Goal: Task Accomplishment & Management: Use online tool/utility

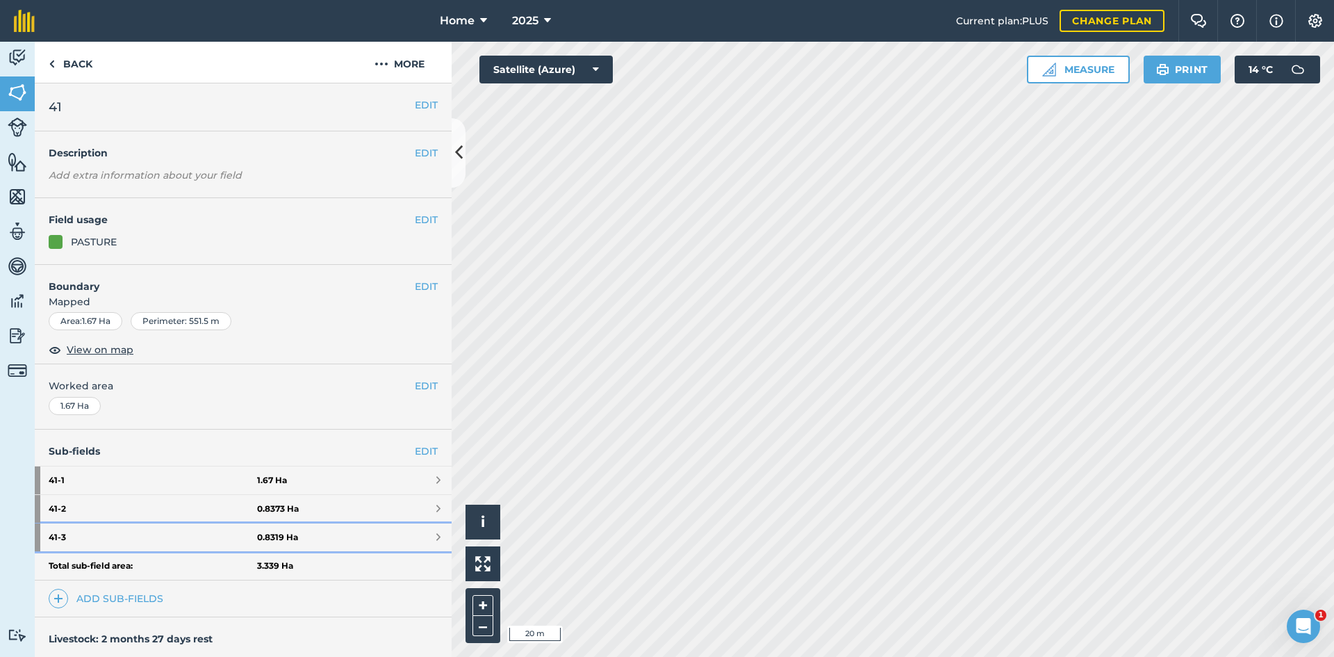
click at [238, 539] on strong "41 - 3" at bounding box center [153, 537] width 208 height 28
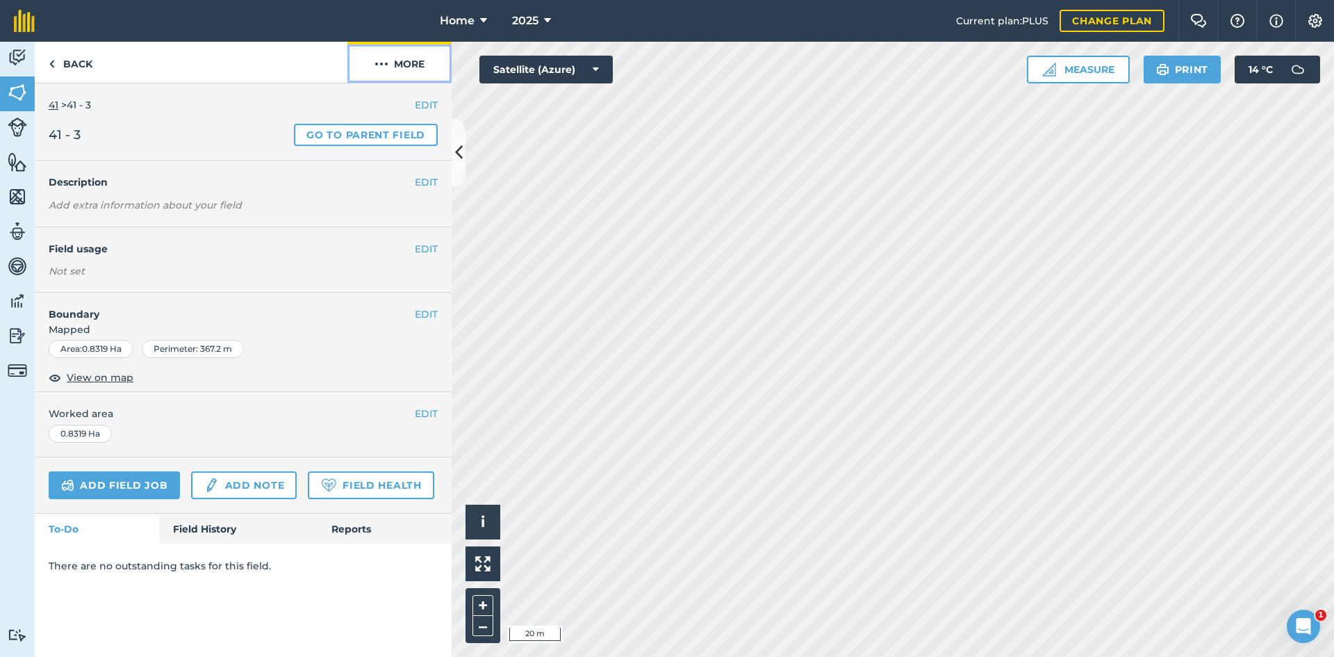
click at [404, 68] on button "More" at bounding box center [399, 62] width 104 height 41
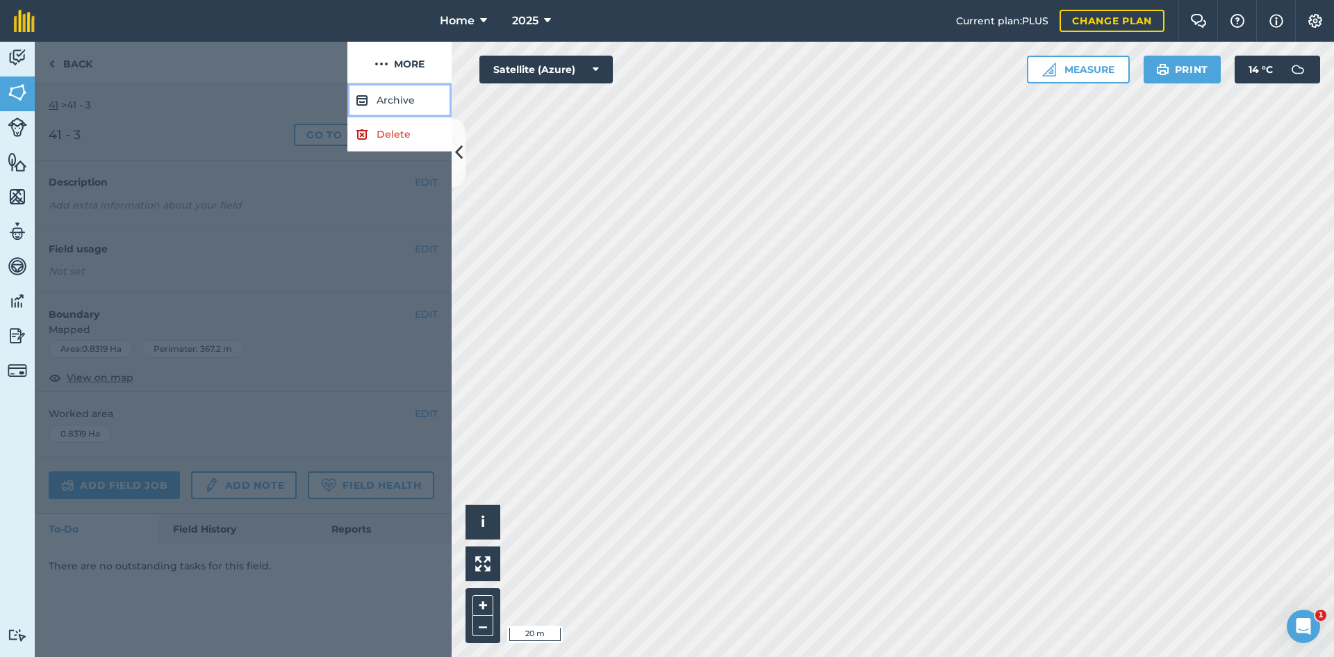
click at [411, 97] on button "Archive" at bounding box center [399, 100] width 104 height 34
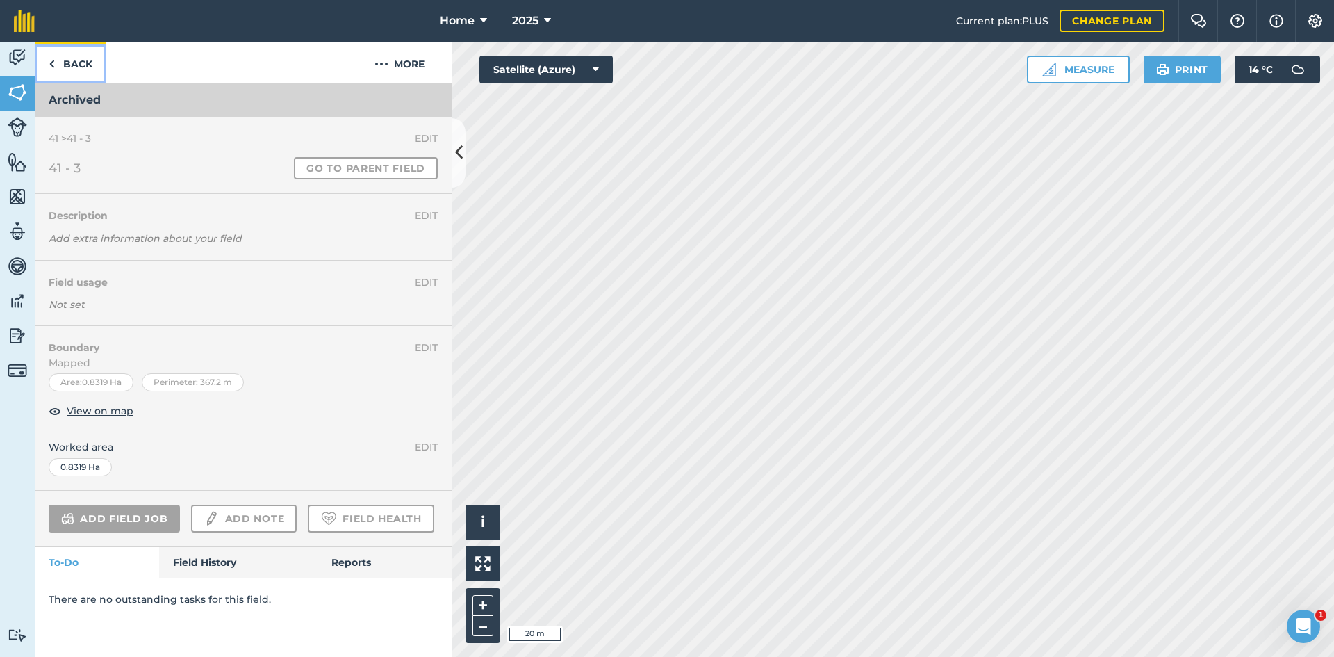
click at [72, 65] on link "Back" at bounding box center [71, 62] width 72 height 41
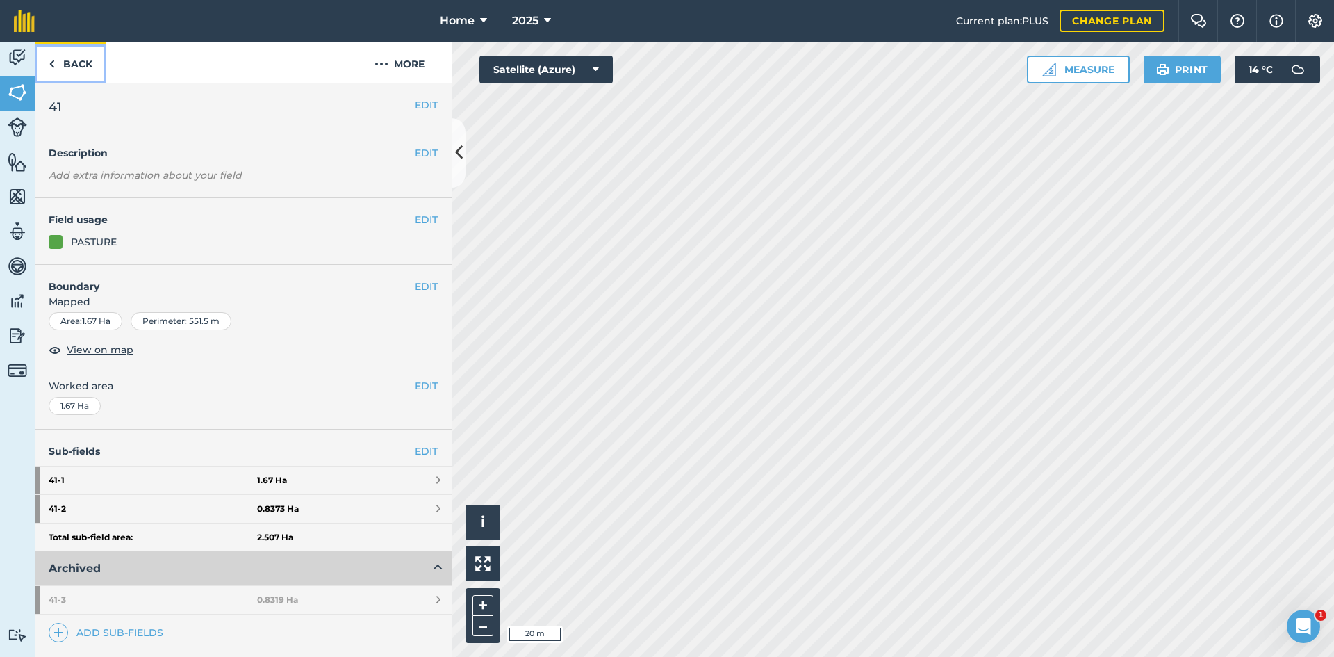
click at [85, 62] on link "Back" at bounding box center [71, 62] width 72 height 41
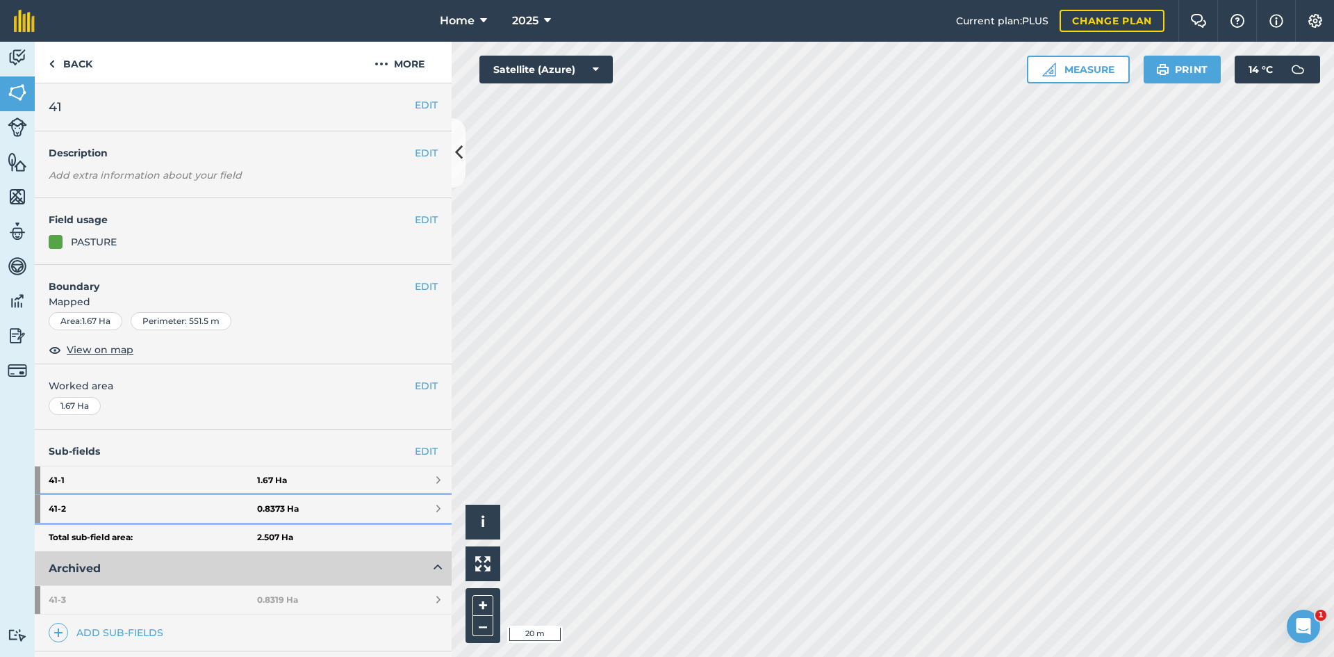
click at [298, 507] on link "41 - 2 0.8373 Ha" at bounding box center [243, 509] width 417 height 28
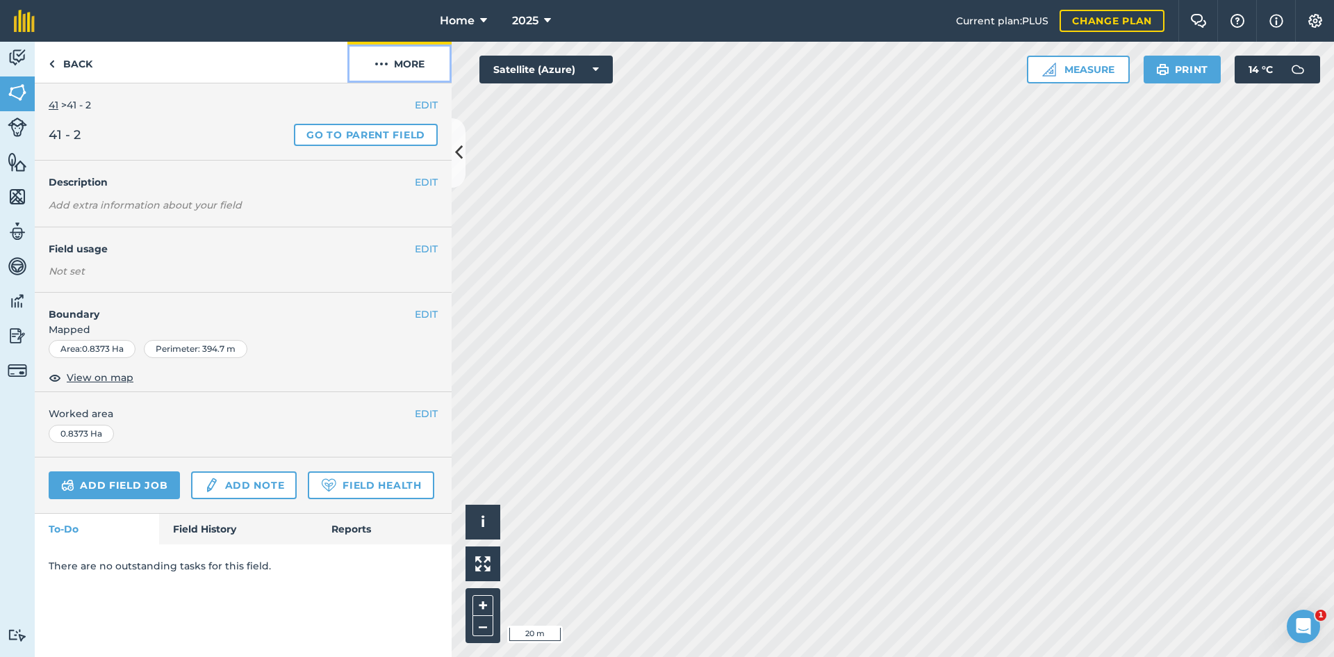
click at [407, 60] on button "More" at bounding box center [399, 62] width 104 height 41
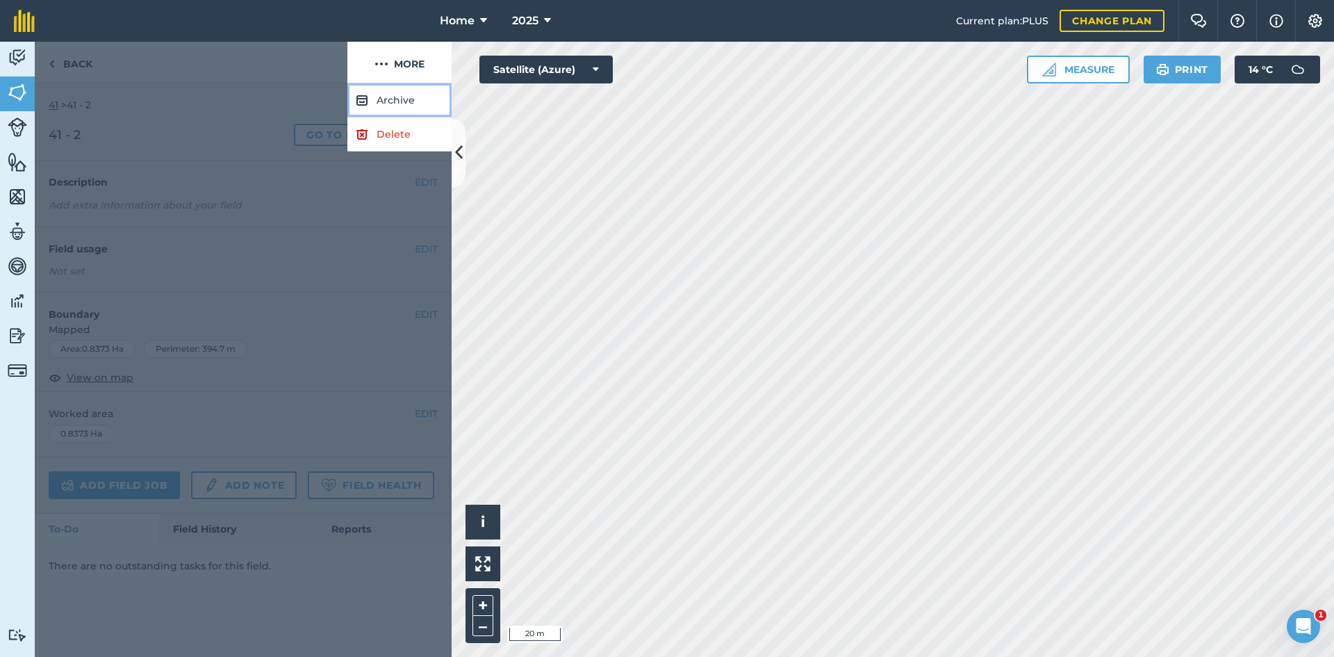
click at [410, 93] on button "Archive" at bounding box center [399, 100] width 104 height 34
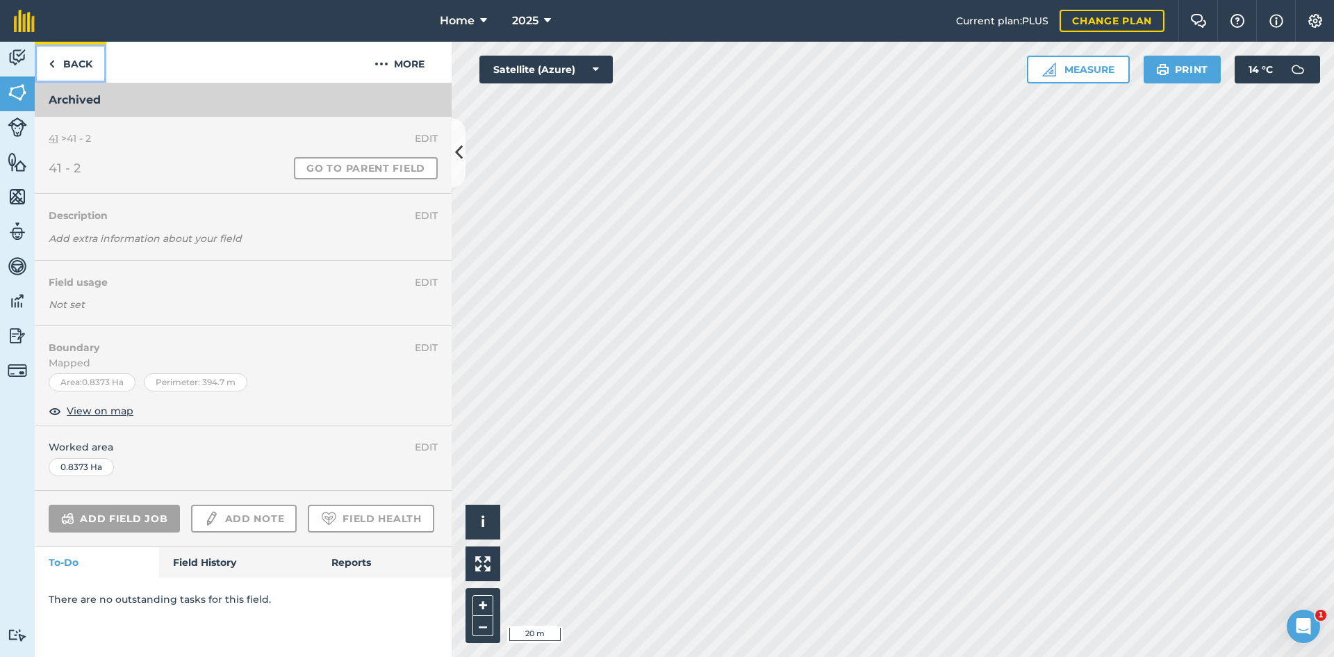
click at [88, 67] on link "Back" at bounding box center [71, 62] width 72 height 41
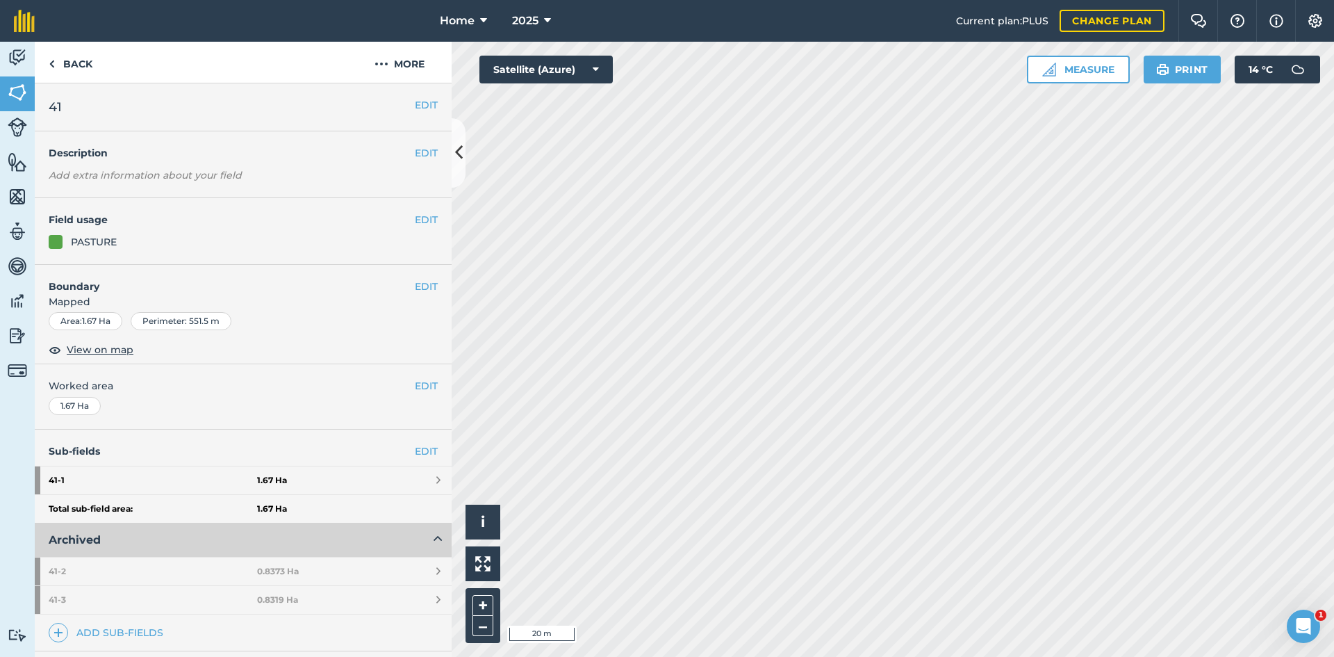
click at [141, 643] on div "Sub-fields EDIT 41 - 1 1.67 Ha Total sub-field area: 1.67 Ha Archived 41 - 2 0.…" at bounding box center [243, 540] width 417 height 222
click at [138, 632] on link "Add sub-fields" at bounding box center [109, 632] width 120 height 19
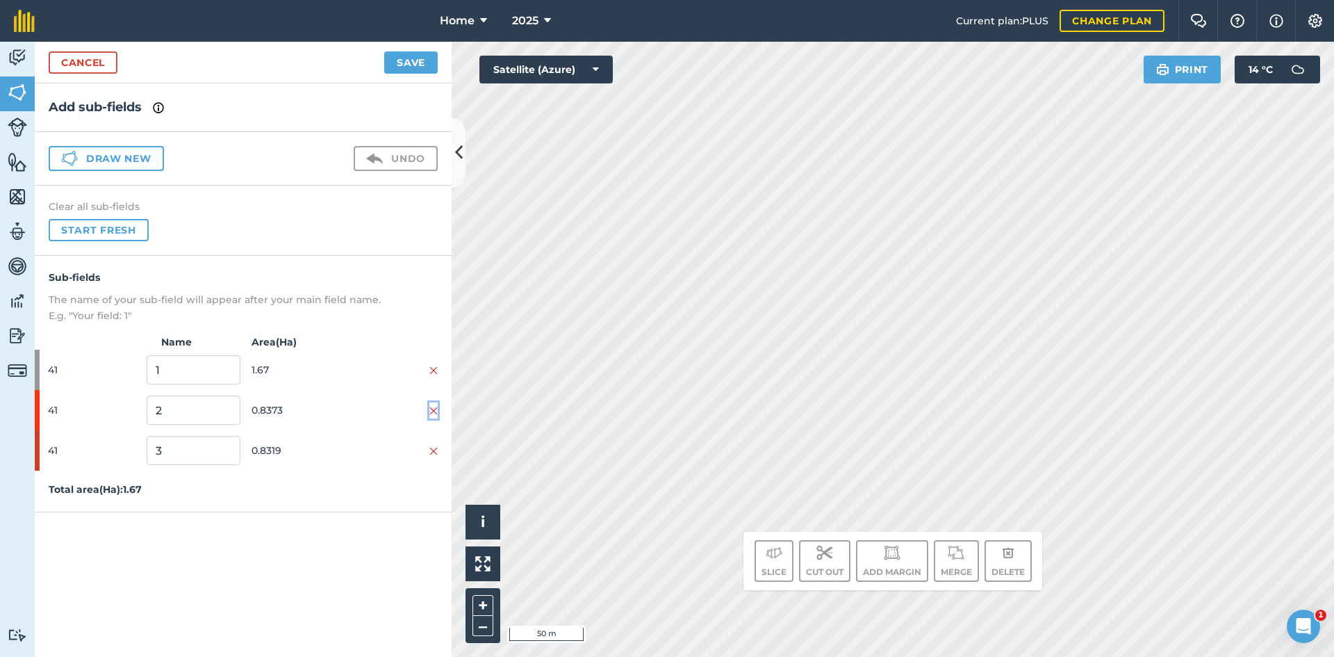
click at [432, 412] on img at bounding box center [433, 410] width 8 height 11
click at [432, 413] on img at bounding box center [433, 410] width 8 height 11
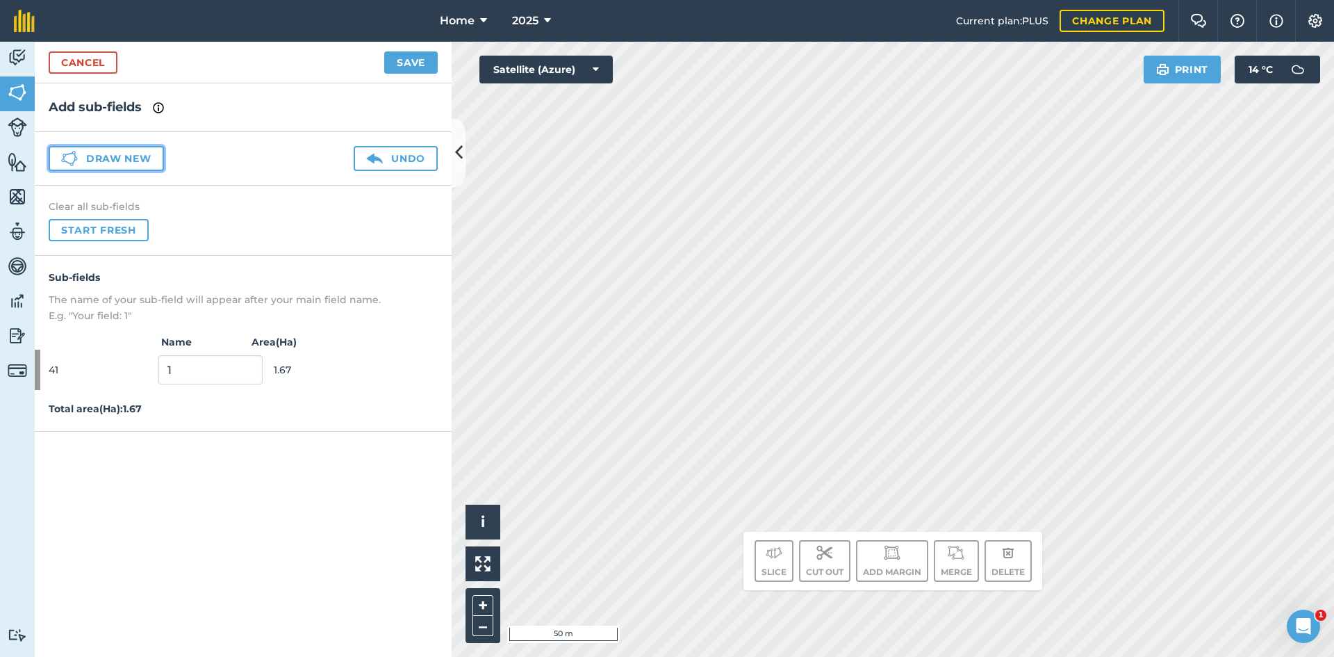
click at [156, 147] on button "Draw new" at bounding box center [106, 158] width 115 height 25
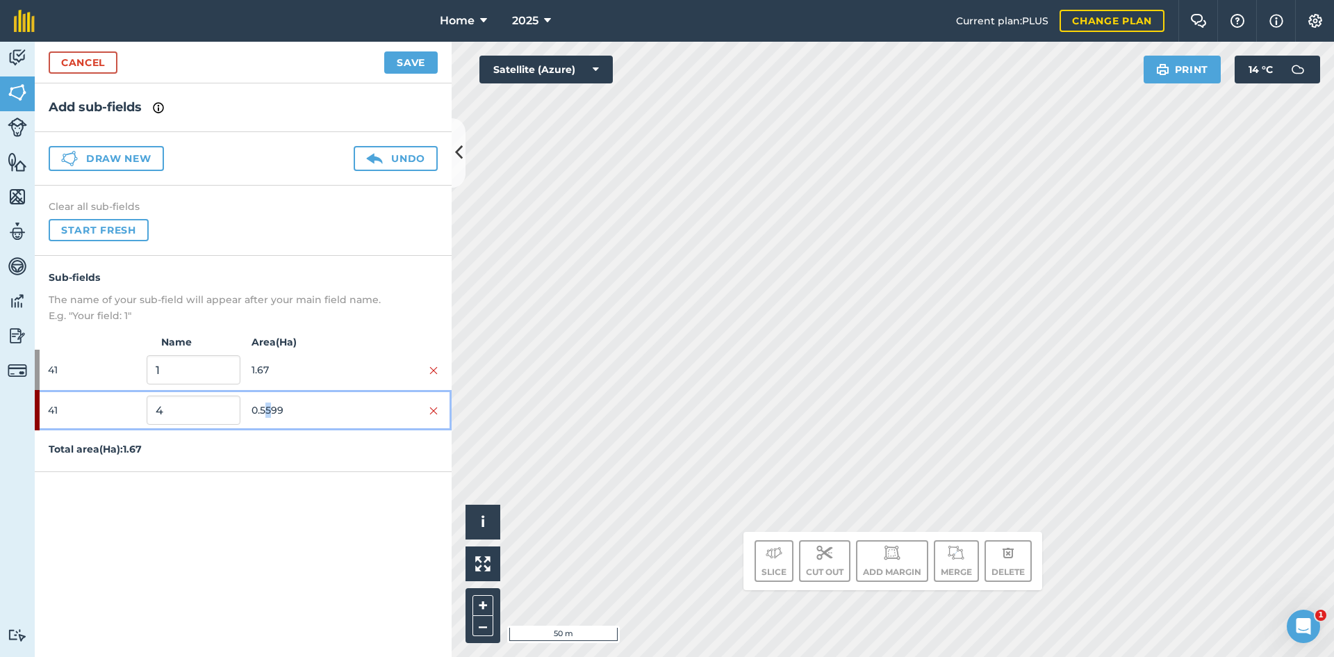
drag, startPoint x: 268, startPoint y: 402, endPoint x: 363, endPoint y: 404, distance: 94.5
click at [269, 402] on span "0.5599" at bounding box center [298, 410] width 93 height 26
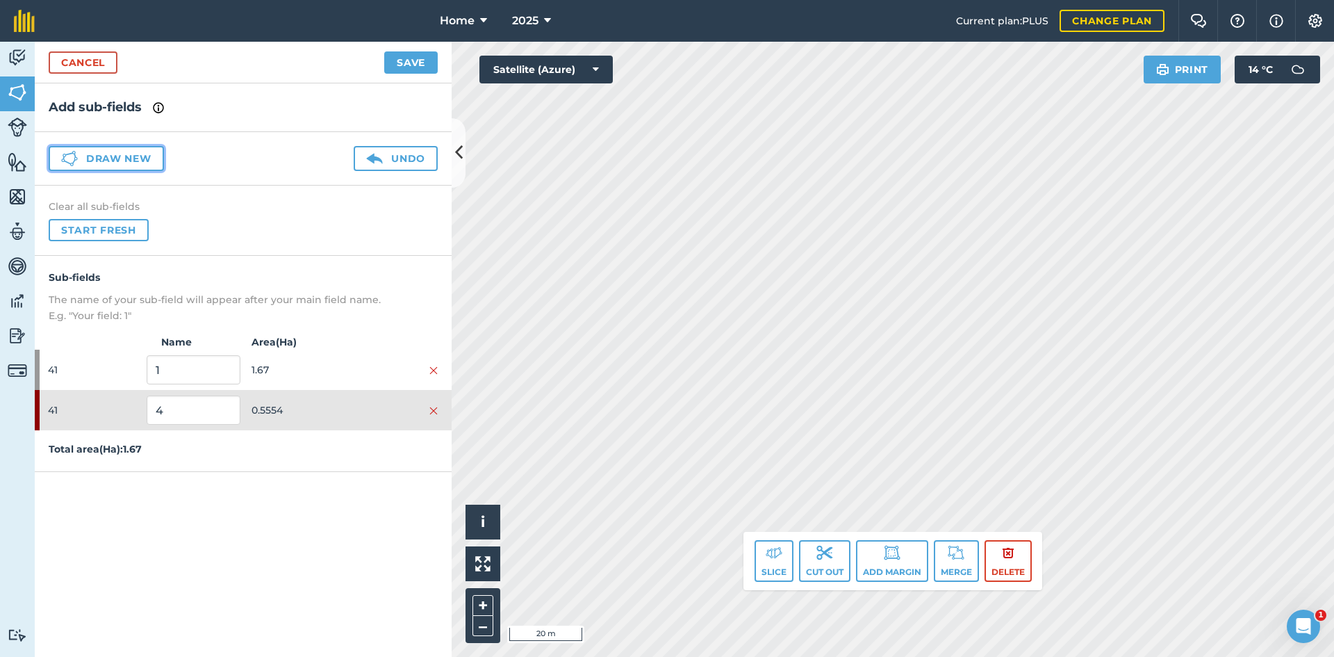
click at [83, 162] on button "Draw new" at bounding box center [106, 158] width 115 height 25
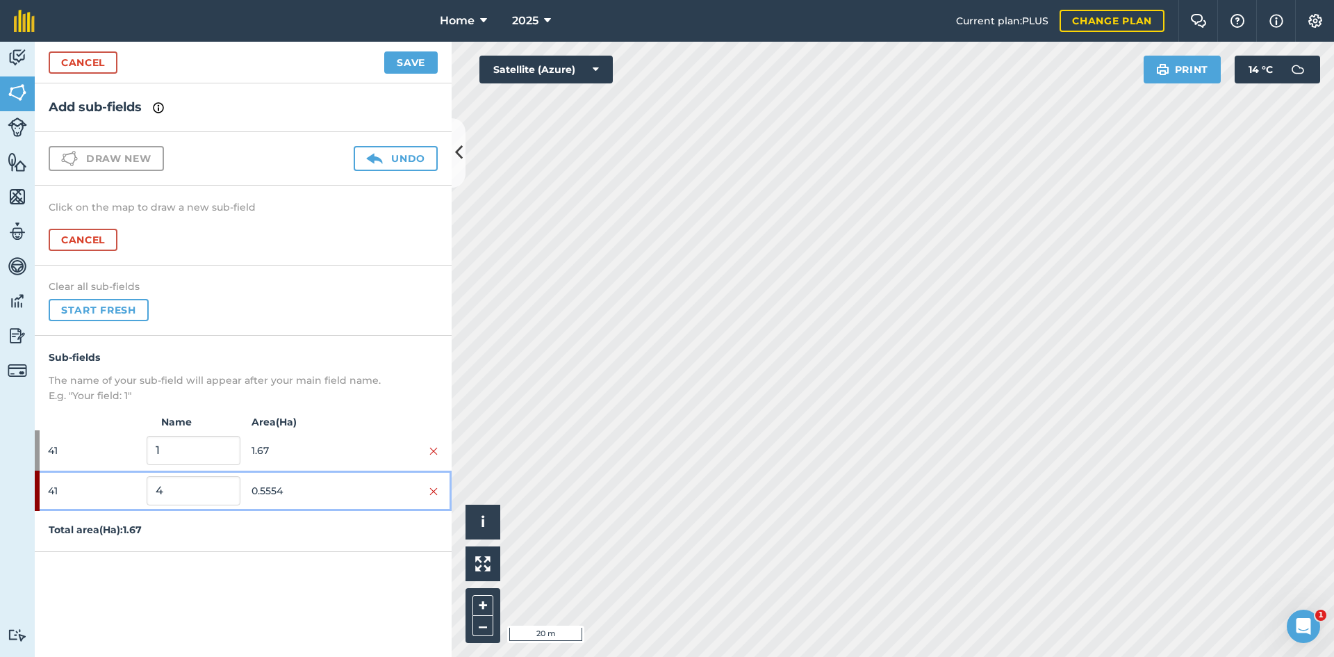
drag, startPoint x: 330, startPoint y: 492, endPoint x: 341, endPoint y: 458, distance: 35.8
click at [329, 487] on span "0.5554" at bounding box center [298, 490] width 93 height 26
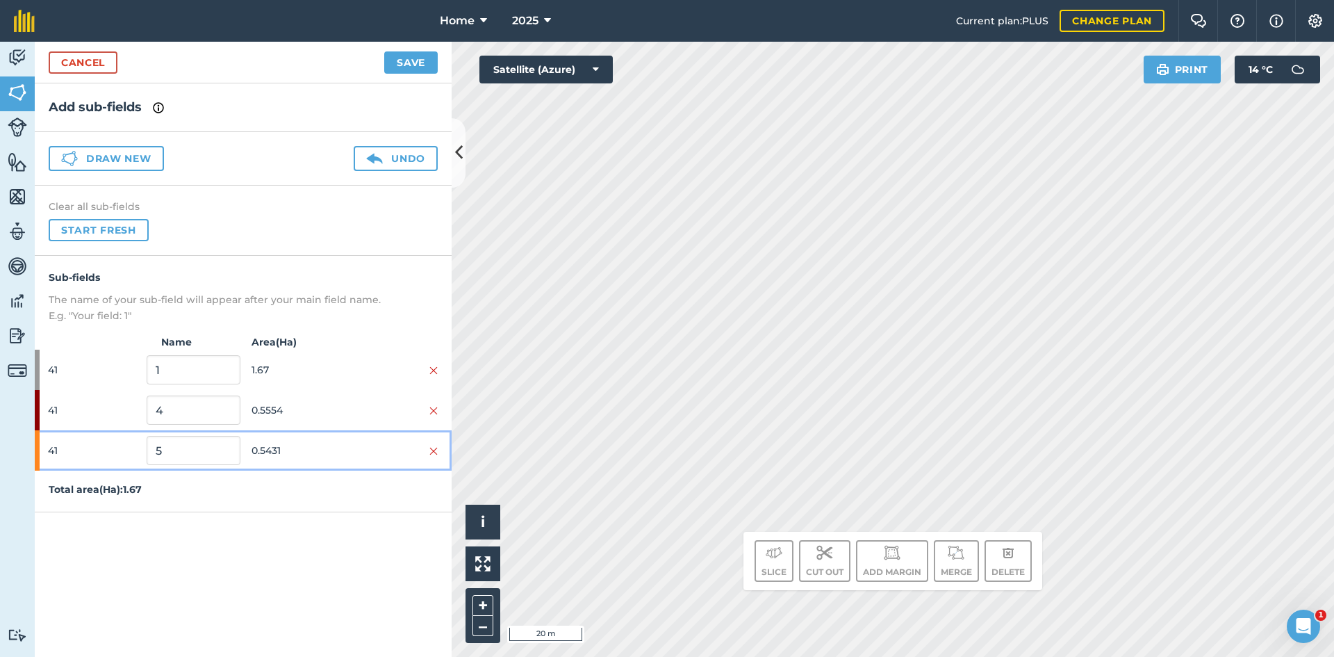
click at [327, 456] on span "0.5431" at bounding box center [298, 450] width 93 height 26
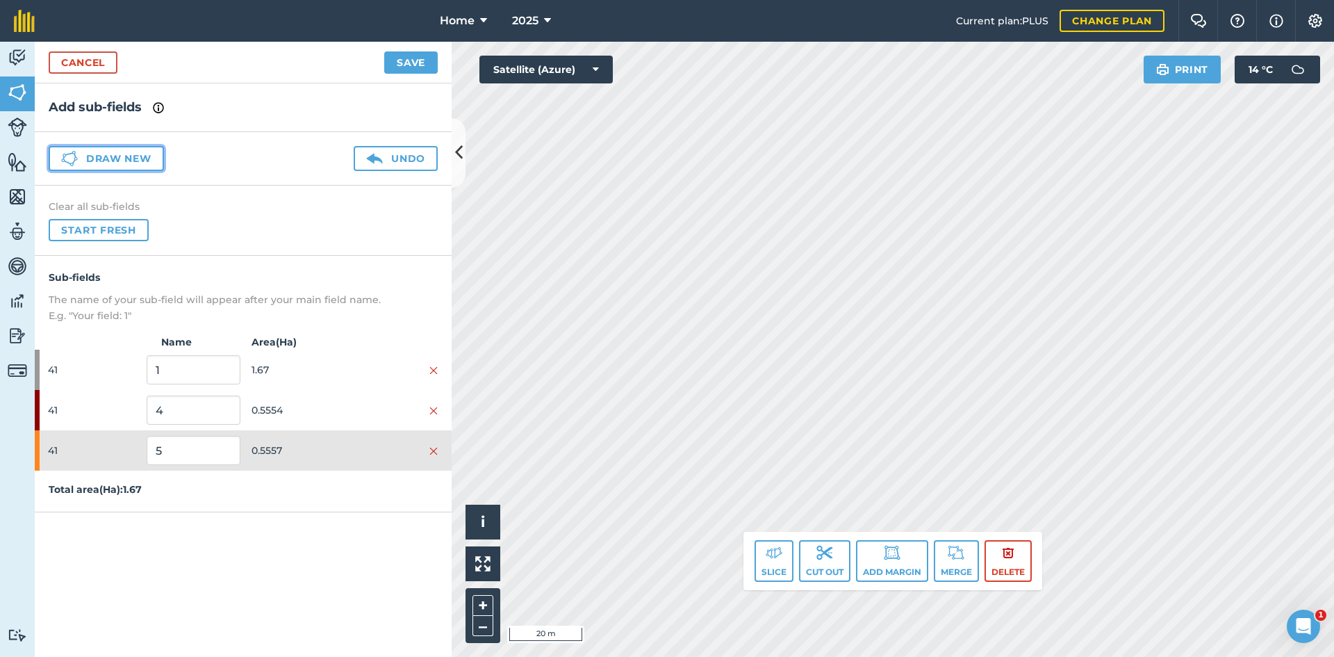
click at [123, 158] on button "Draw new" at bounding box center [106, 158] width 115 height 25
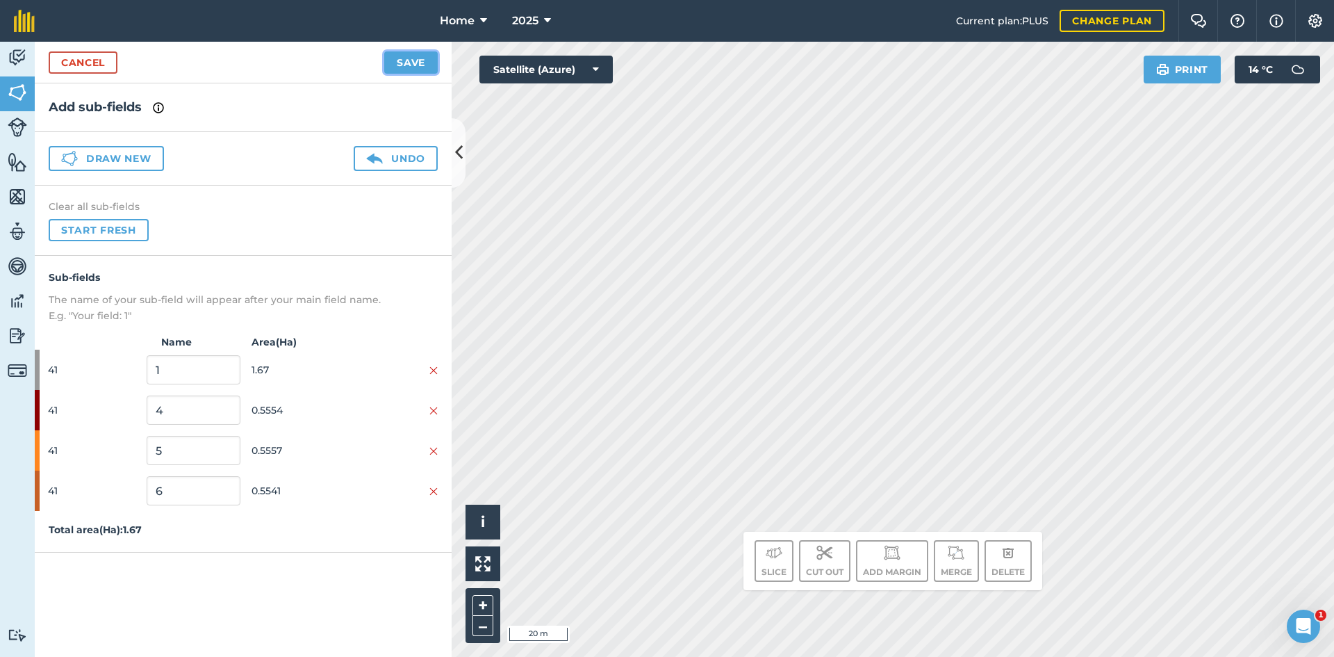
click at [417, 70] on button "Save" at bounding box center [411, 62] width 54 height 22
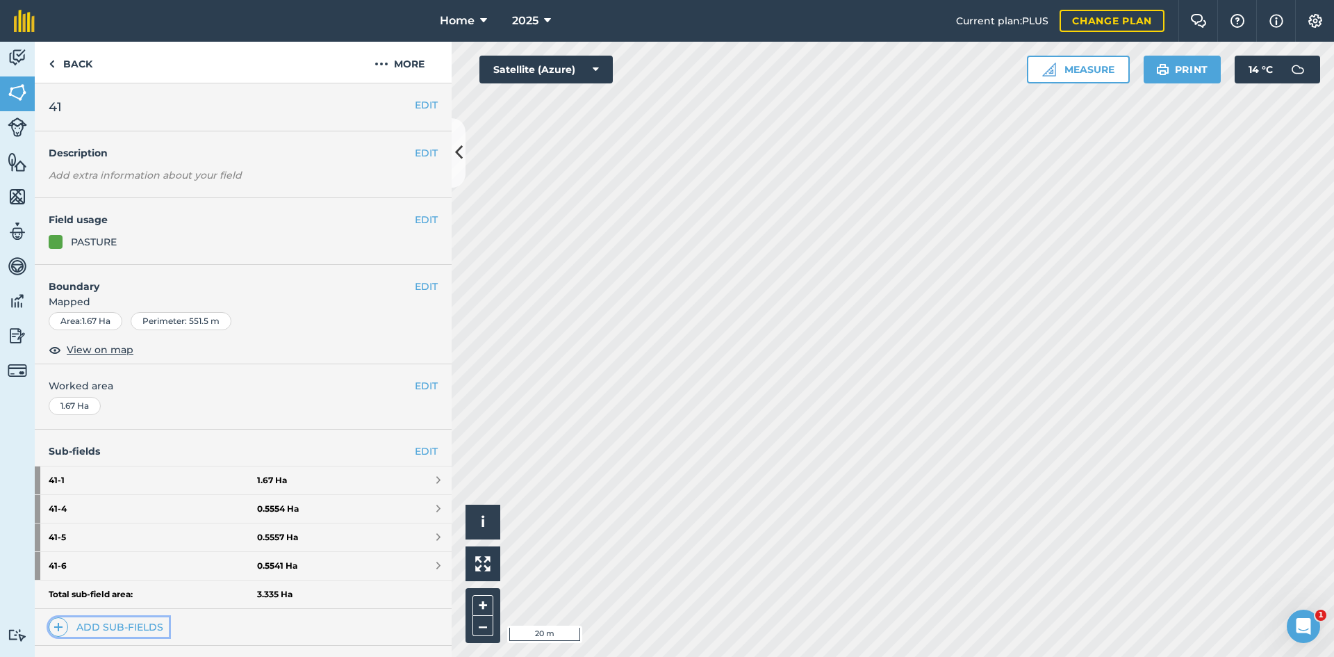
click at [139, 621] on link "Add sub-fields" at bounding box center [109, 626] width 120 height 19
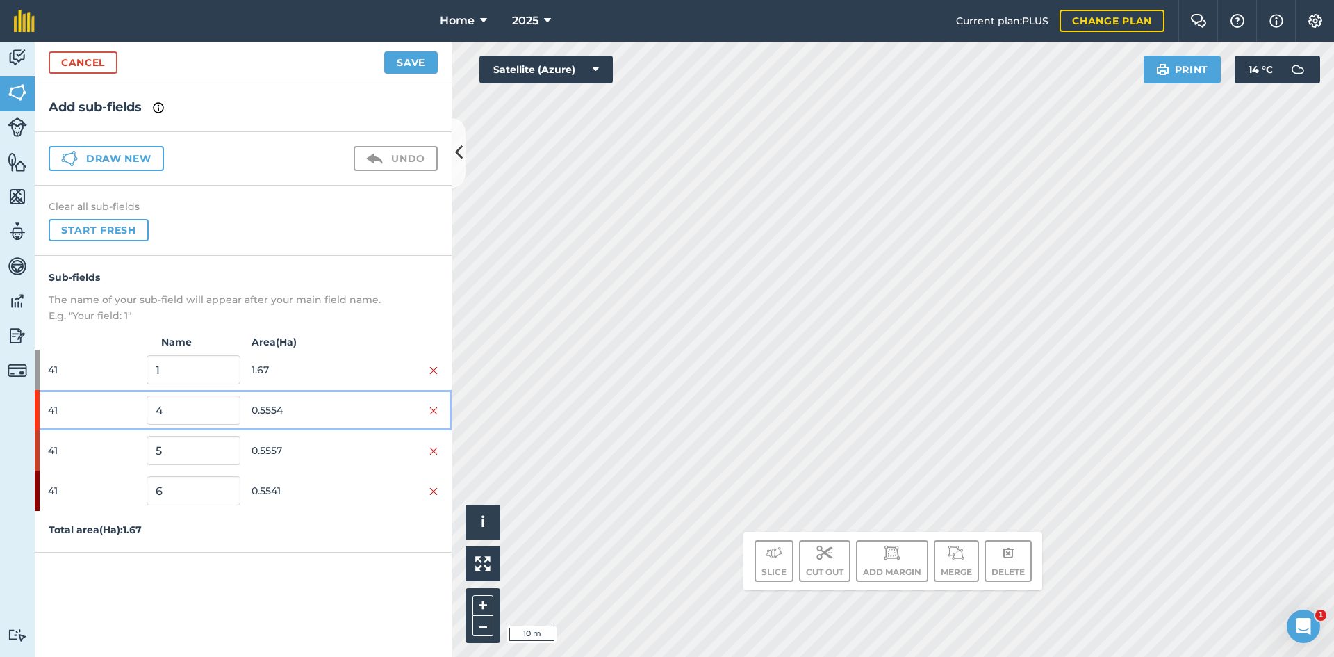
click at [319, 416] on span "0.5554" at bounding box center [298, 410] width 93 height 26
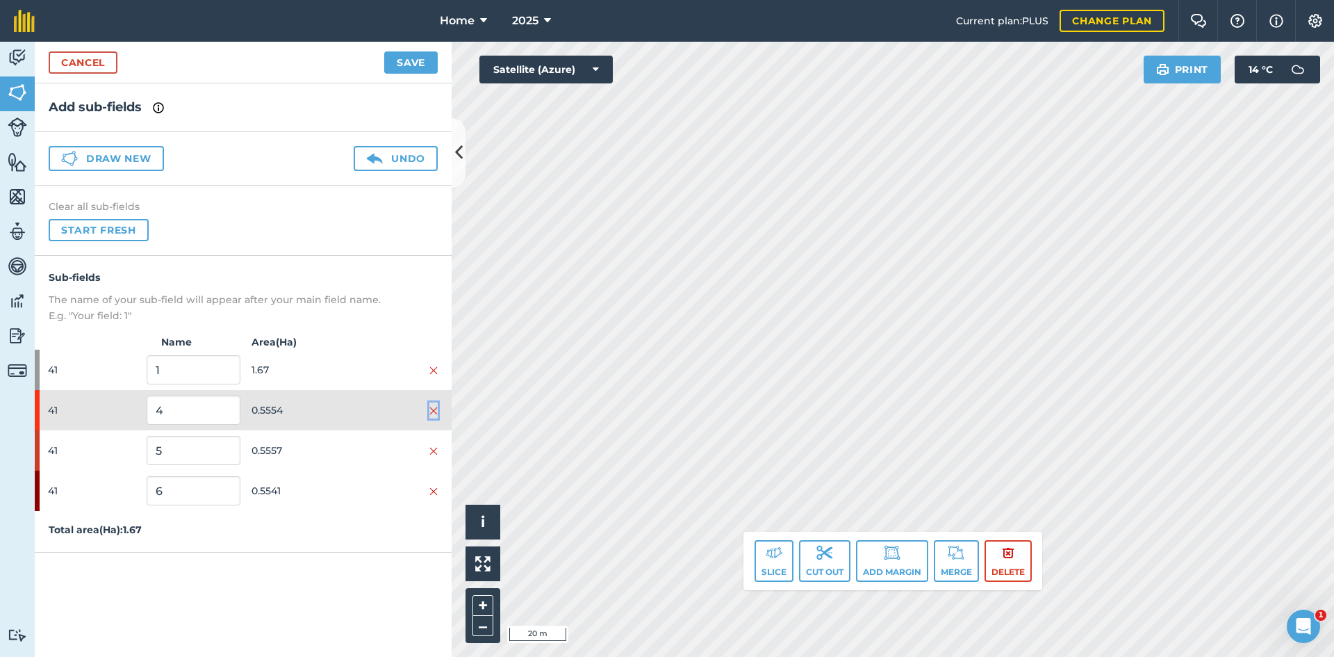
click at [434, 406] on img at bounding box center [433, 410] width 8 height 11
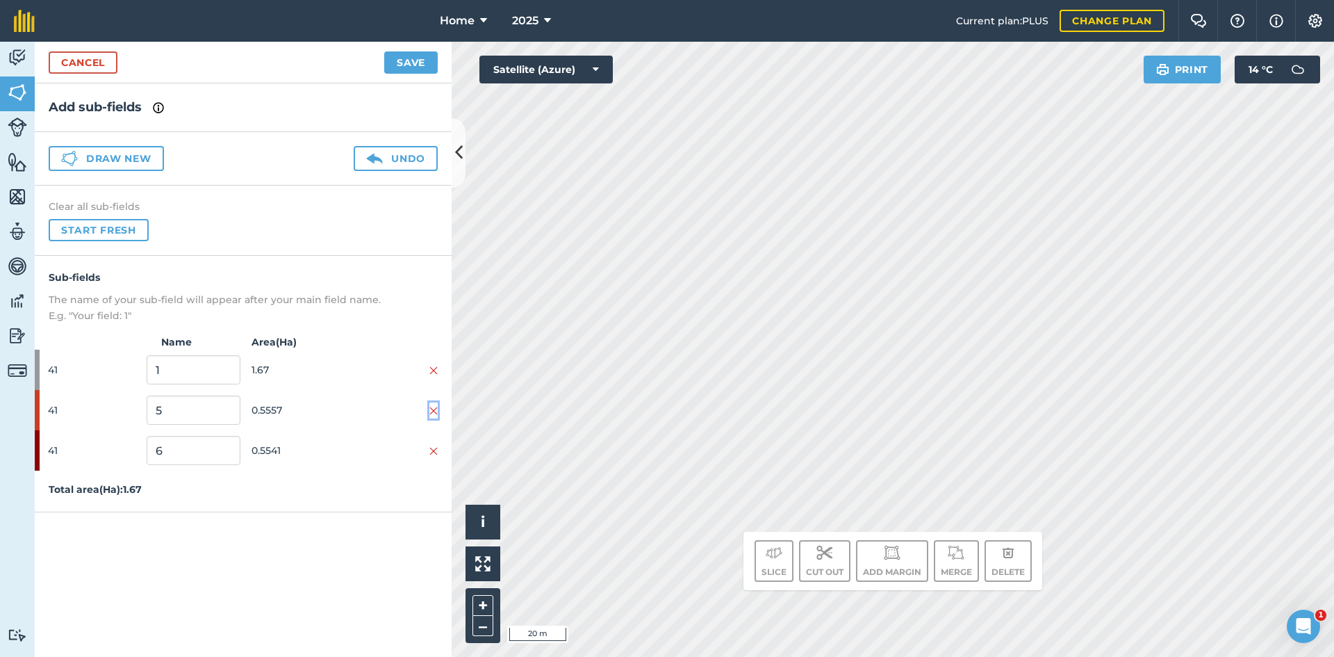
click at [434, 406] on img at bounding box center [433, 410] width 8 height 11
click at [136, 177] on div "Draw new Undo" at bounding box center [243, 159] width 417 height 54
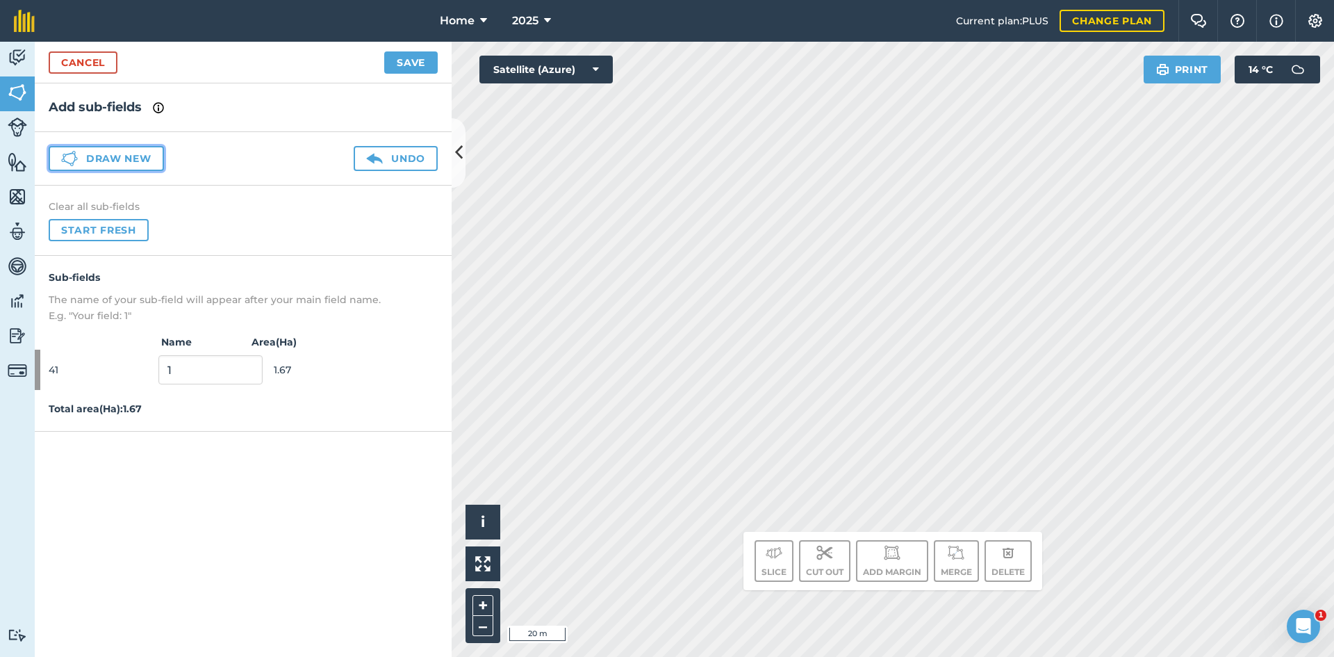
click at [140, 164] on button "Draw new" at bounding box center [106, 158] width 115 height 25
click at [142, 156] on button "Draw new" at bounding box center [106, 158] width 115 height 25
click at [122, 158] on button "Draw new" at bounding box center [106, 158] width 115 height 25
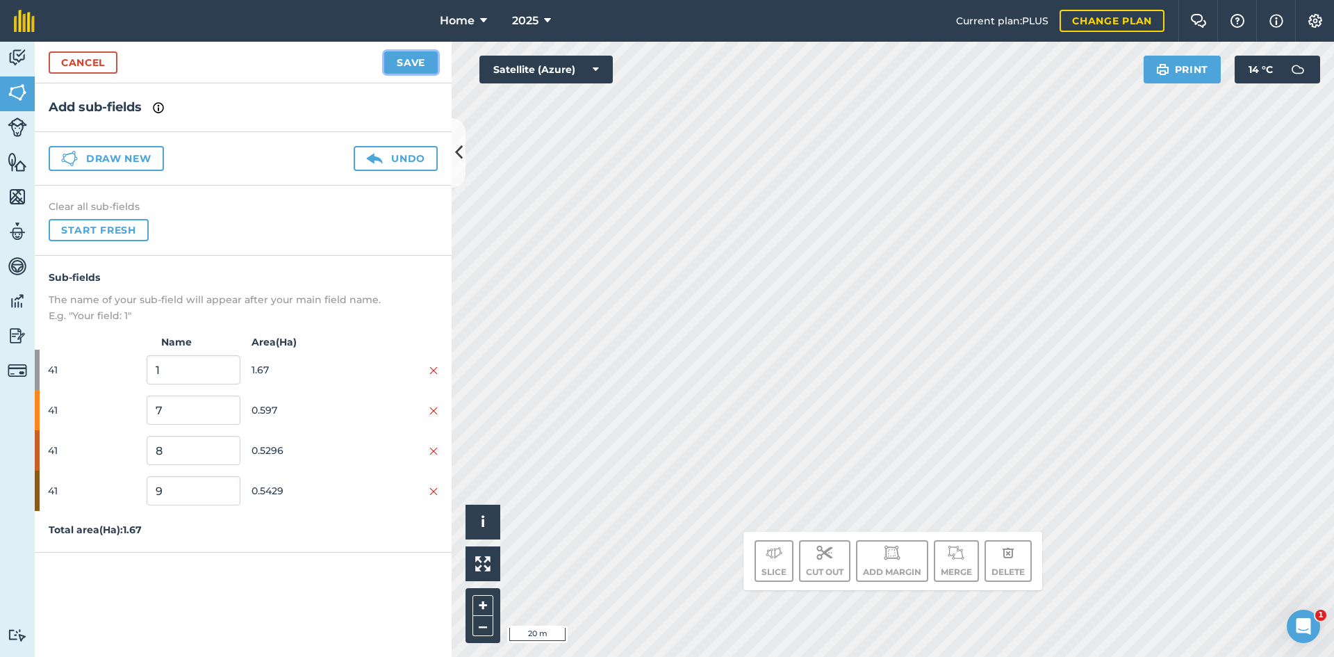
click at [422, 61] on button "Save" at bounding box center [411, 62] width 54 height 22
